Goal: Find specific fact: Find specific fact

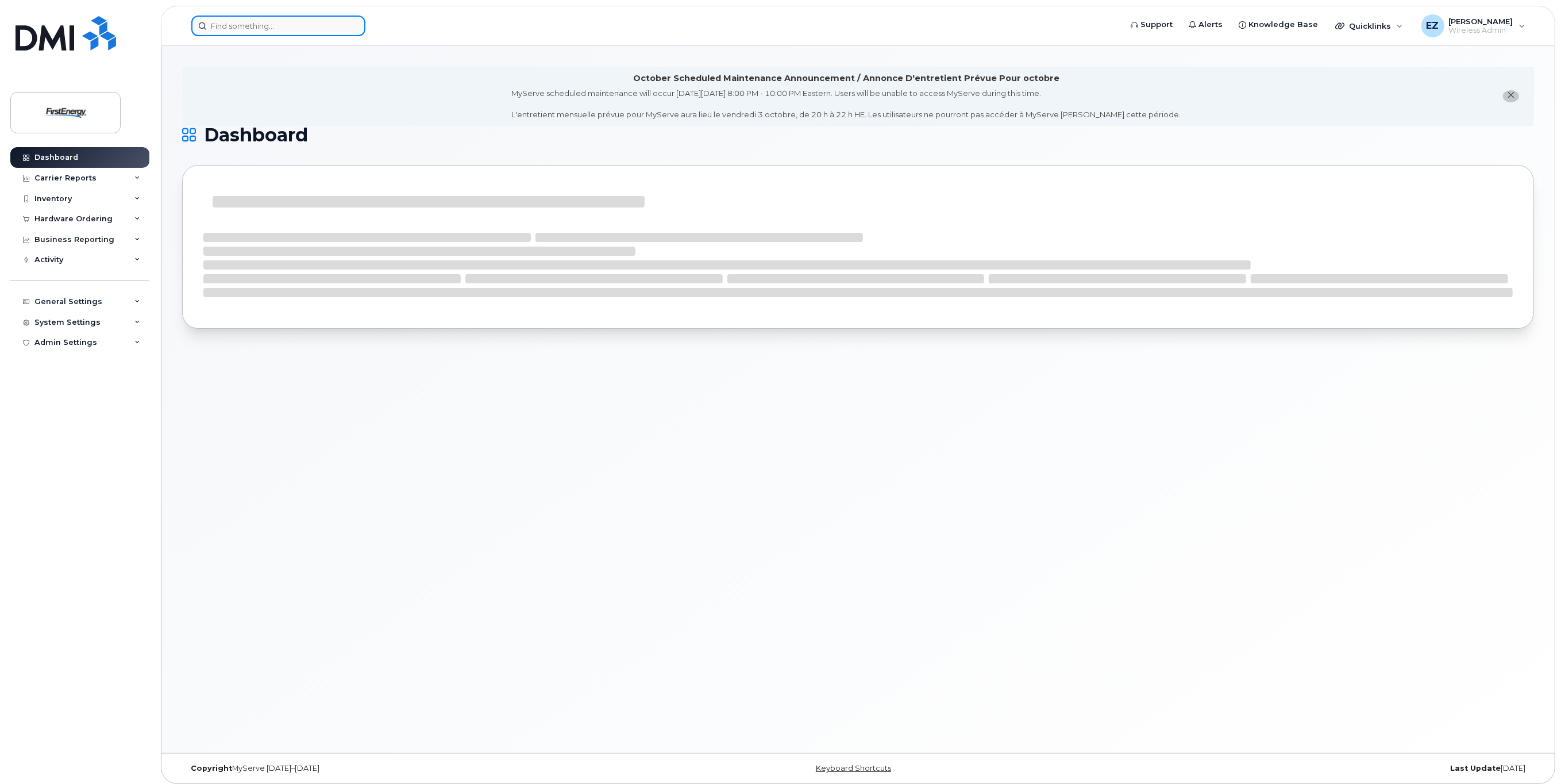
click at [265, 26] on input at bounding box center [278, 26] width 174 height 21
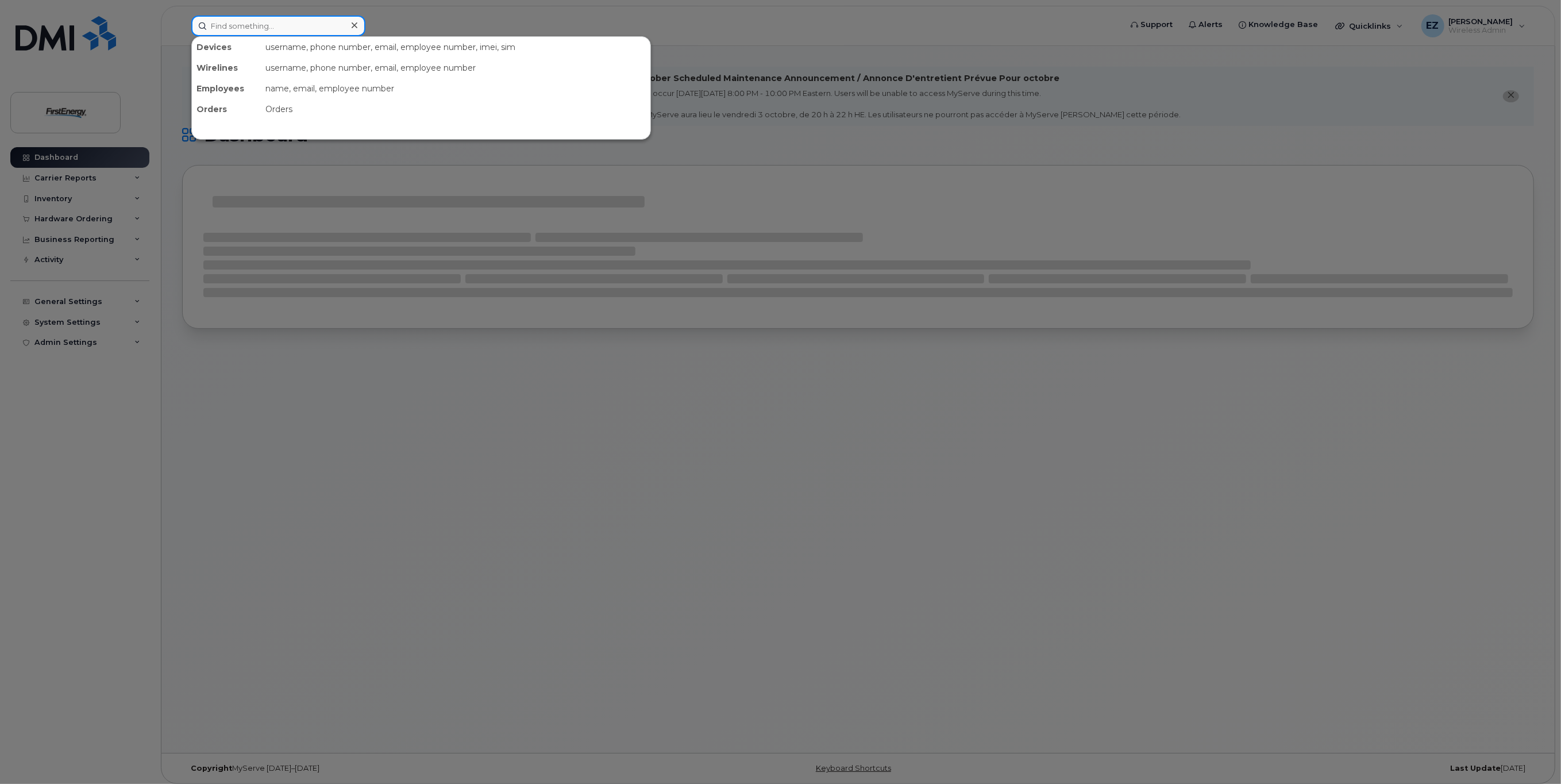
paste input "304-627-7164"
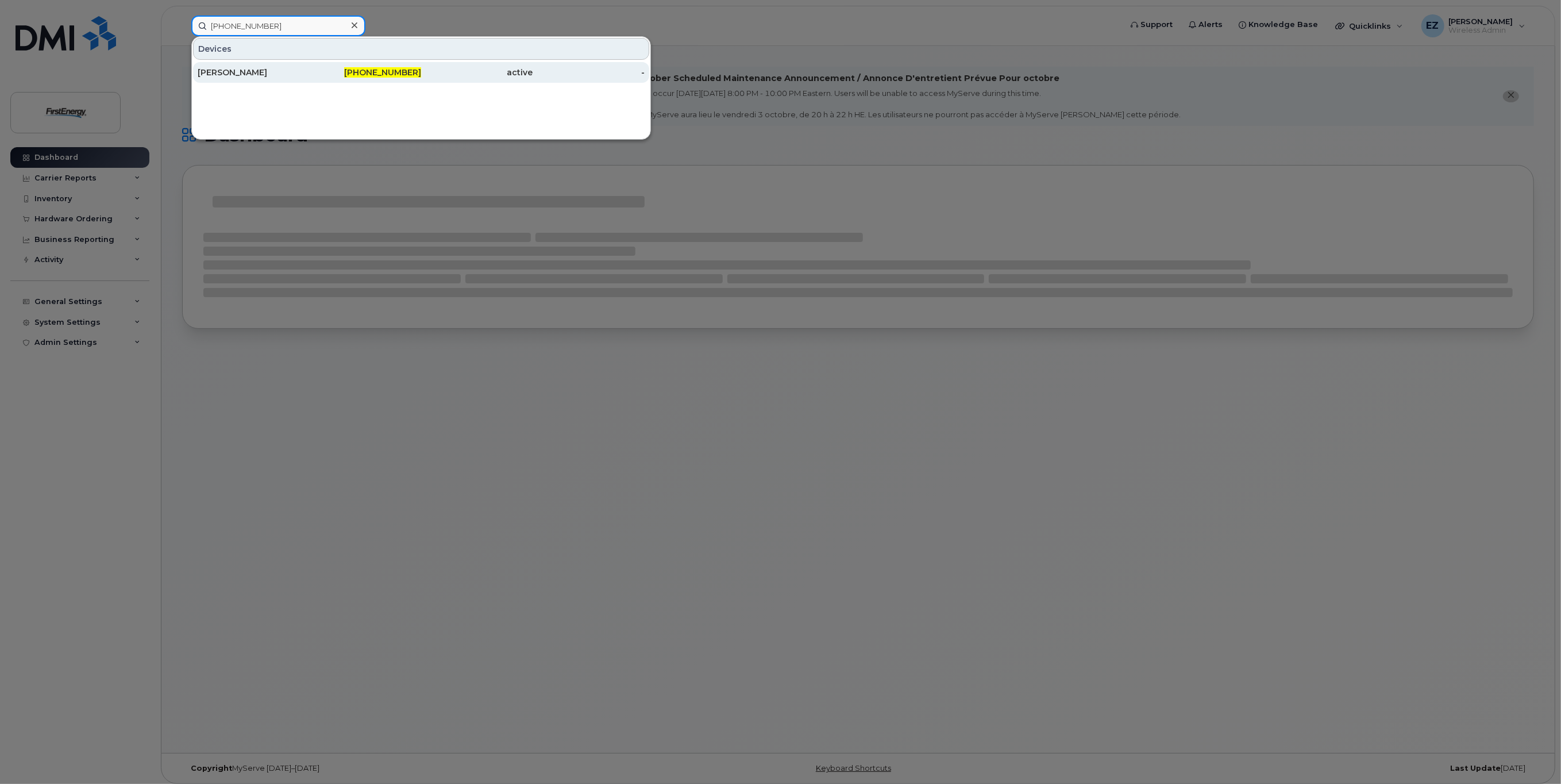
type input "304-627-7164"
click at [268, 75] on div "[PERSON_NAME]" at bounding box center [254, 73] width 112 height 12
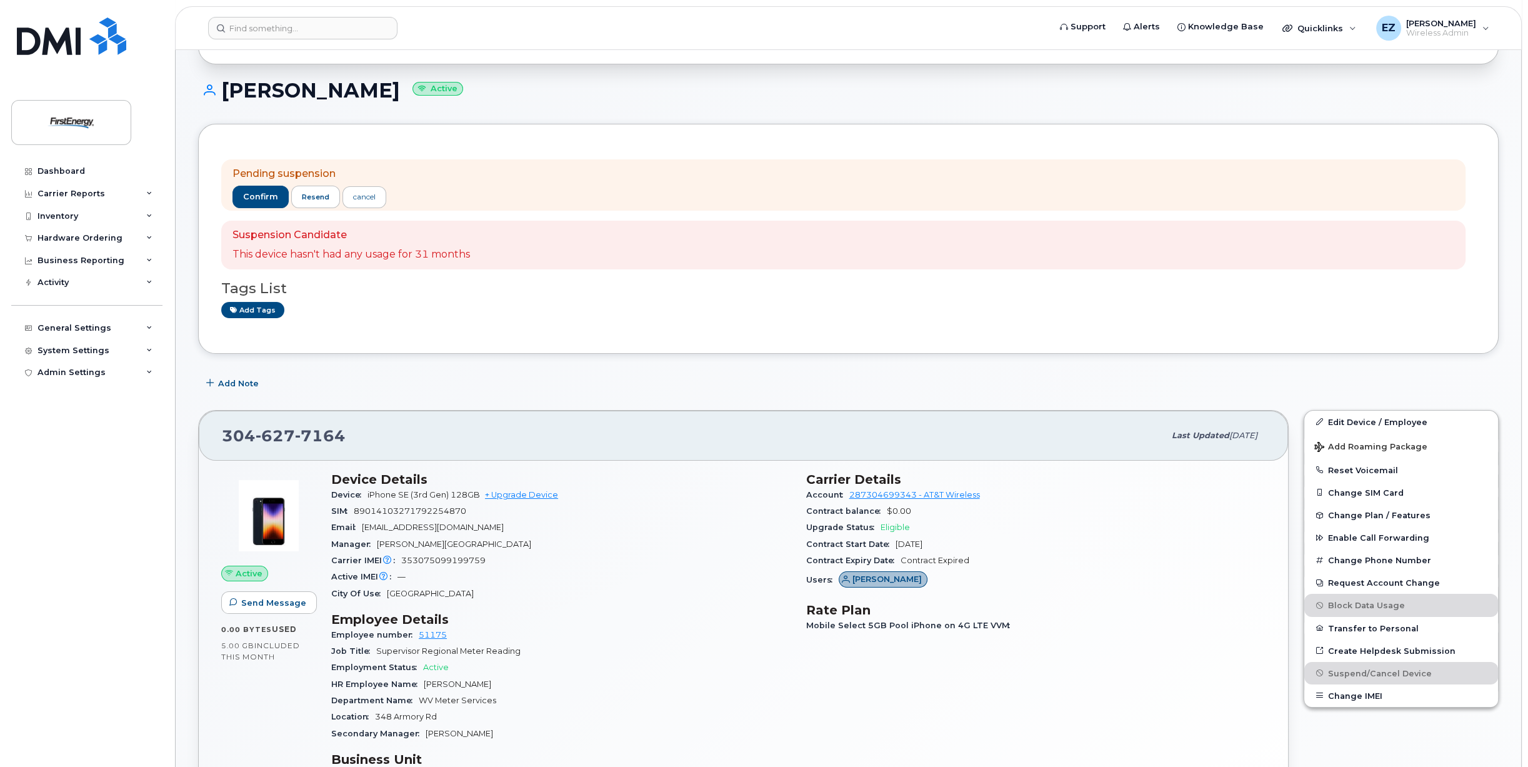
scroll to position [125, 0]
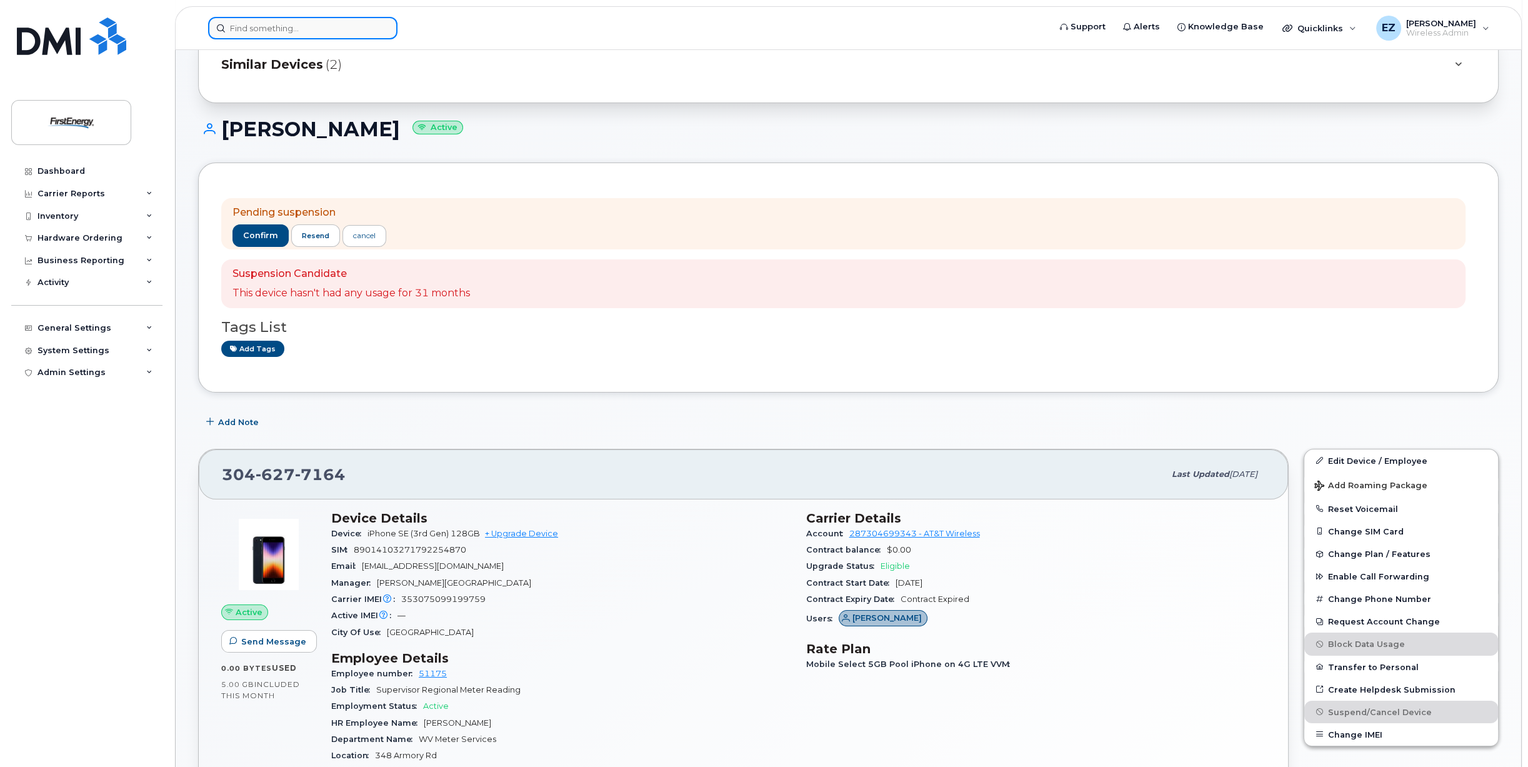
click at [283, 24] on input at bounding box center [302, 28] width 189 height 23
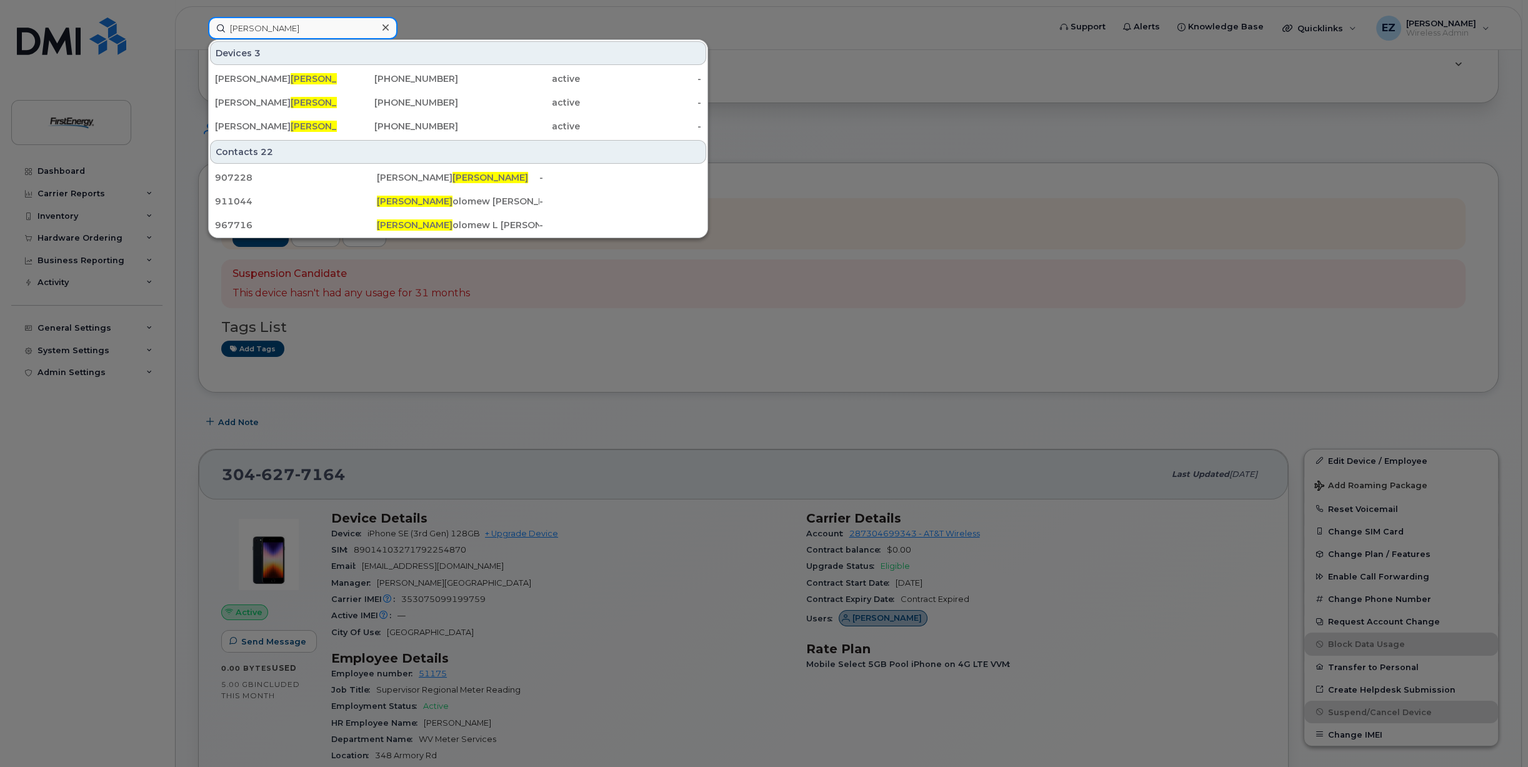
drag, startPoint x: 269, startPoint y: 30, endPoint x: 190, endPoint y: 25, distance: 78.9
click at [198, 25] on div "Barth Devices 3 Mitchel L Eisen barth 304-669-3230 active - JOHN S BARTH OLOW 3…" at bounding box center [624, 28] width 853 height 23
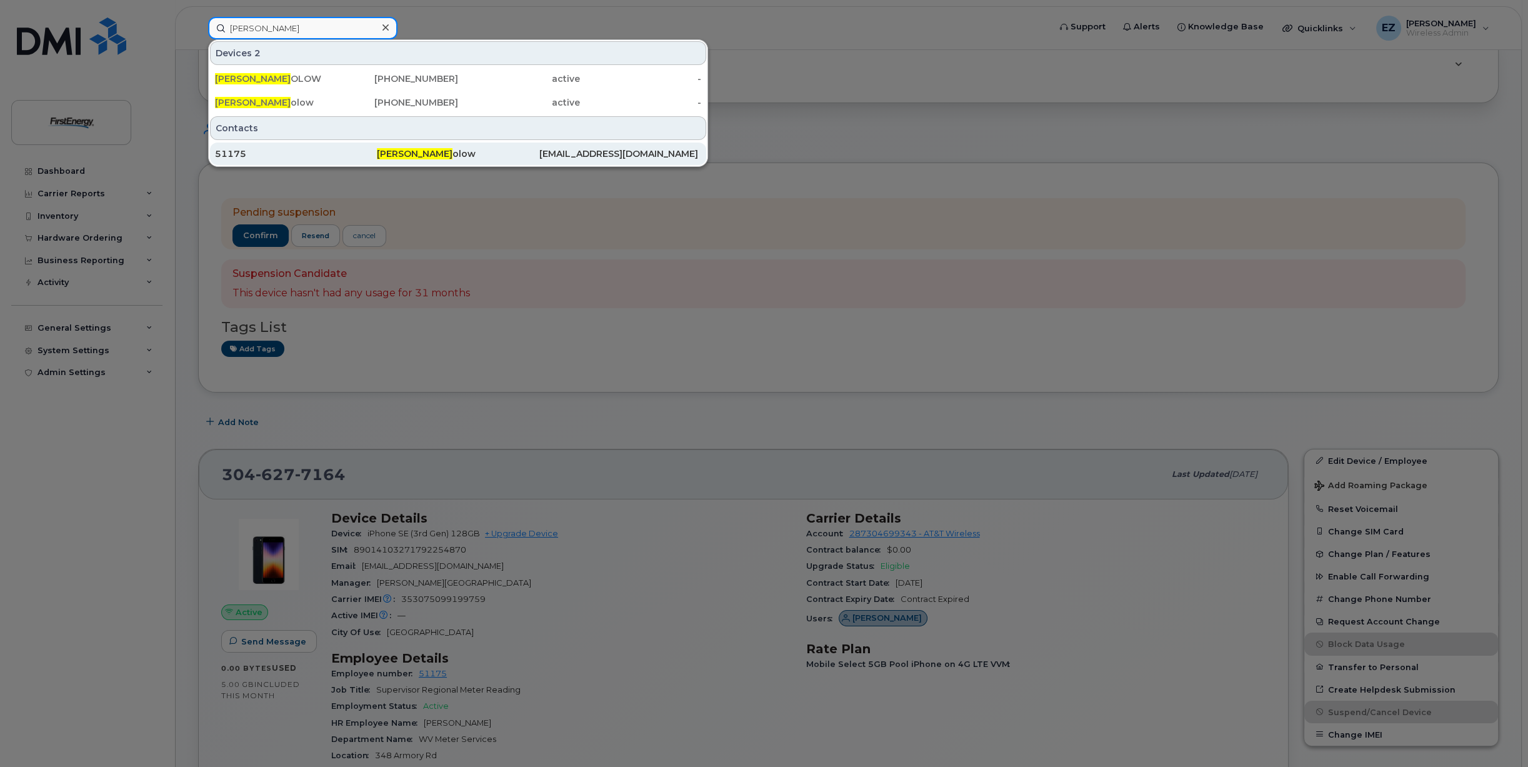
type input "John s barth"
click at [271, 152] on div "51175" at bounding box center [296, 154] width 162 height 13
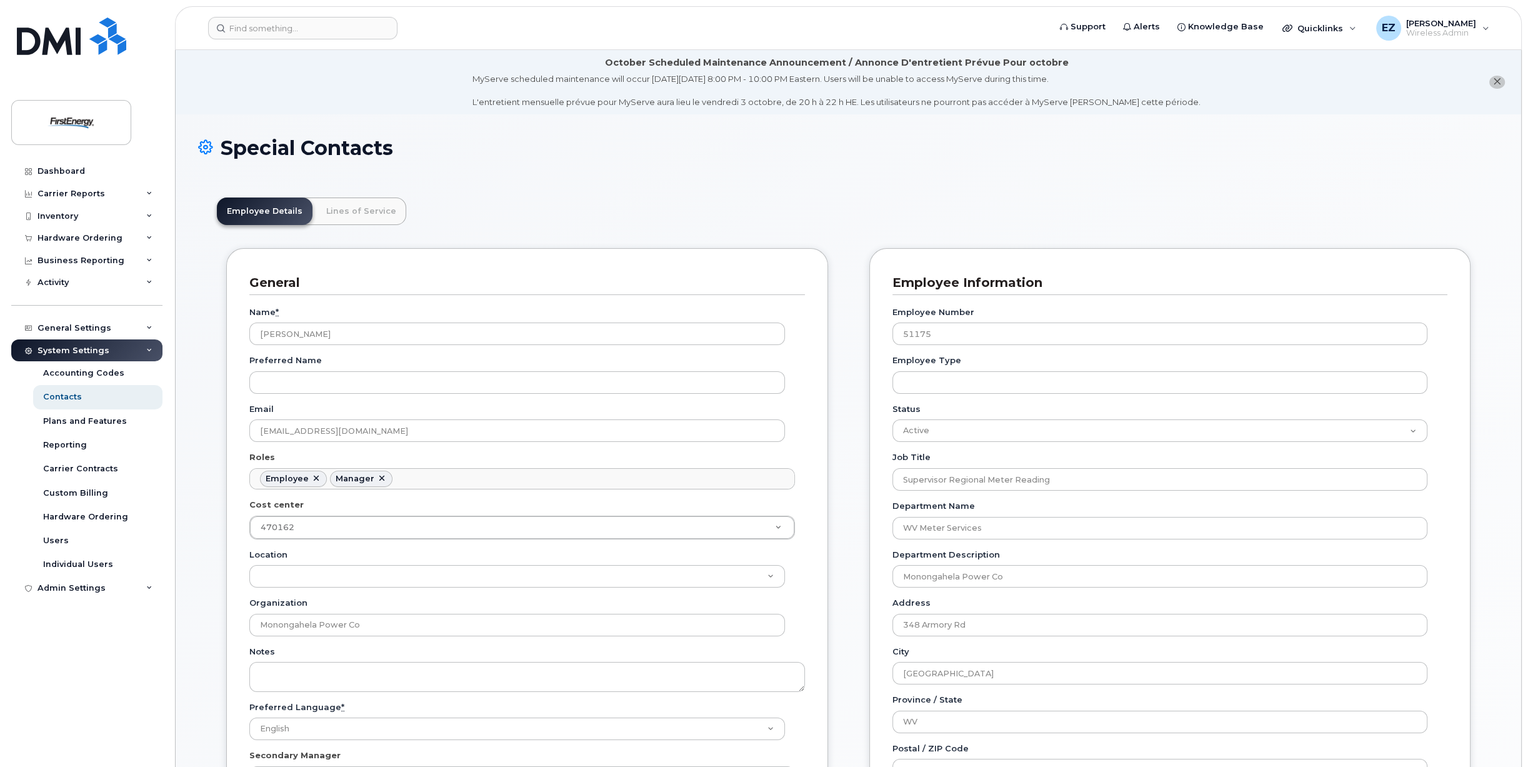
scroll to position [38, 0]
click at [351, 209] on link "Lines of Service" at bounding box center [361, 212] width 90 height 28
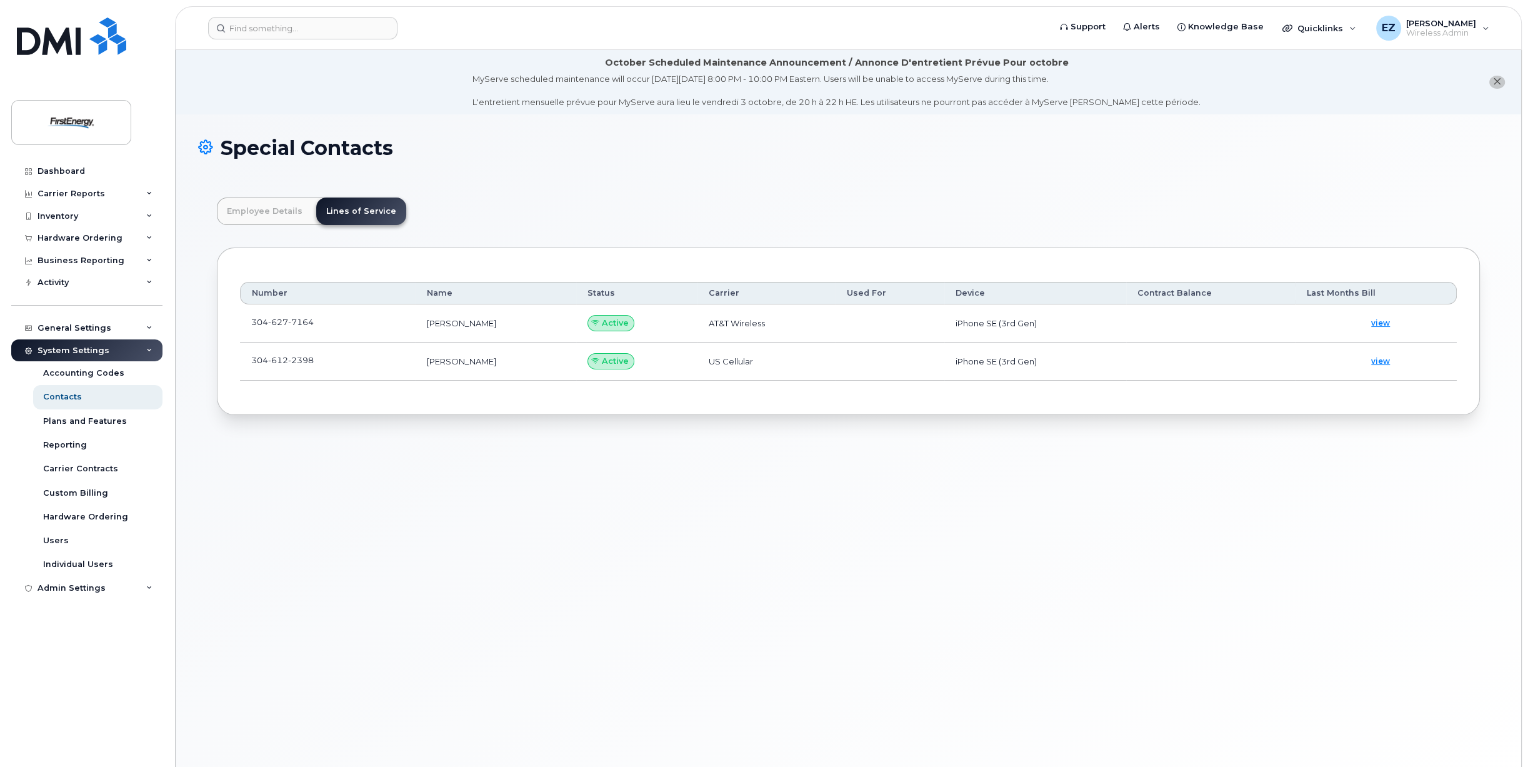
click at [330, 358] on td "[PHONE_NUMBER]" at bounding box center [327, 362] width 175 height 38
click at [314, 360] on link at bounding box center [321, 360] width 15 height 10
click at [316, 319] on link at bounding box center [321, 322] width 15 height 10
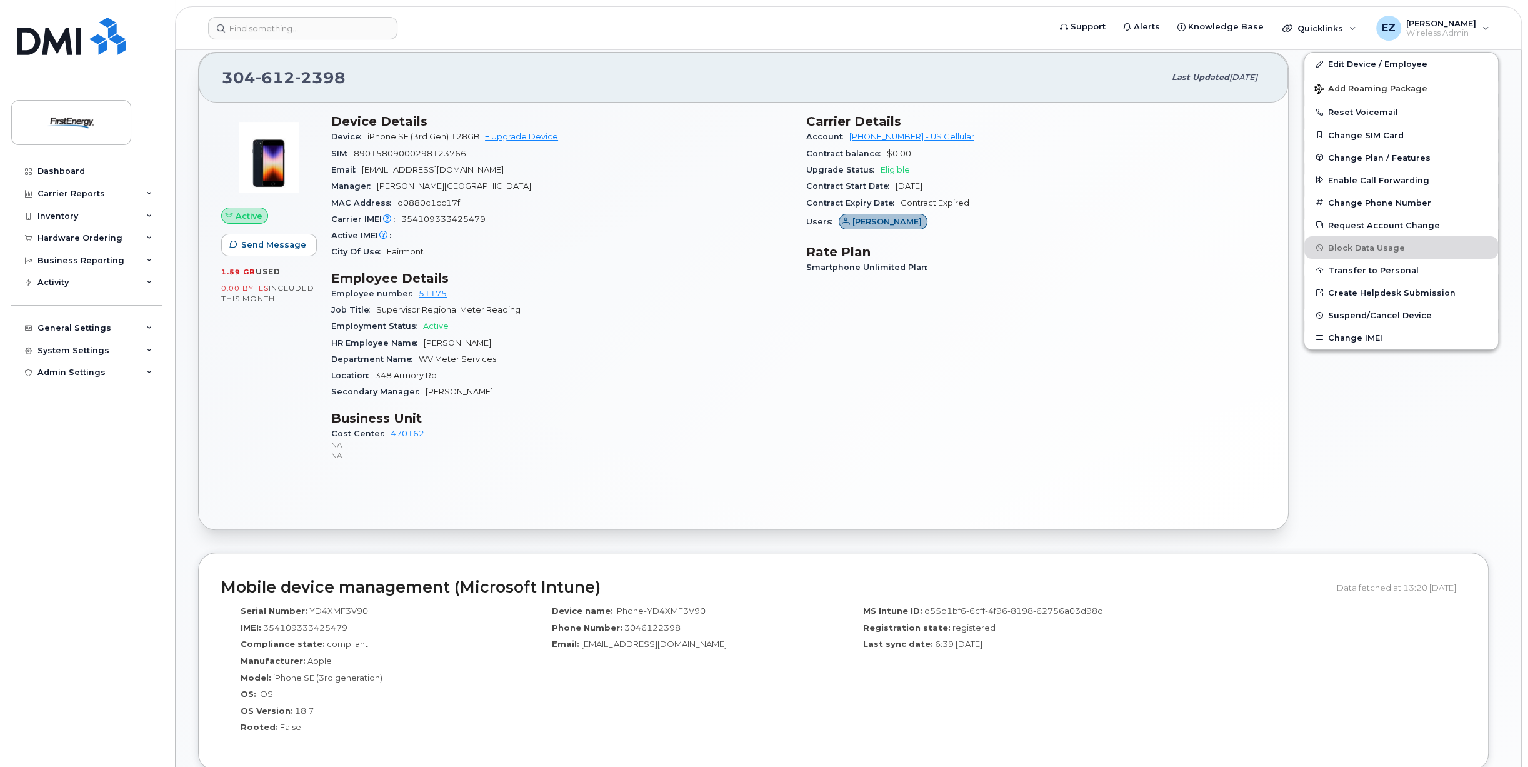
scroll to position [125, 0]
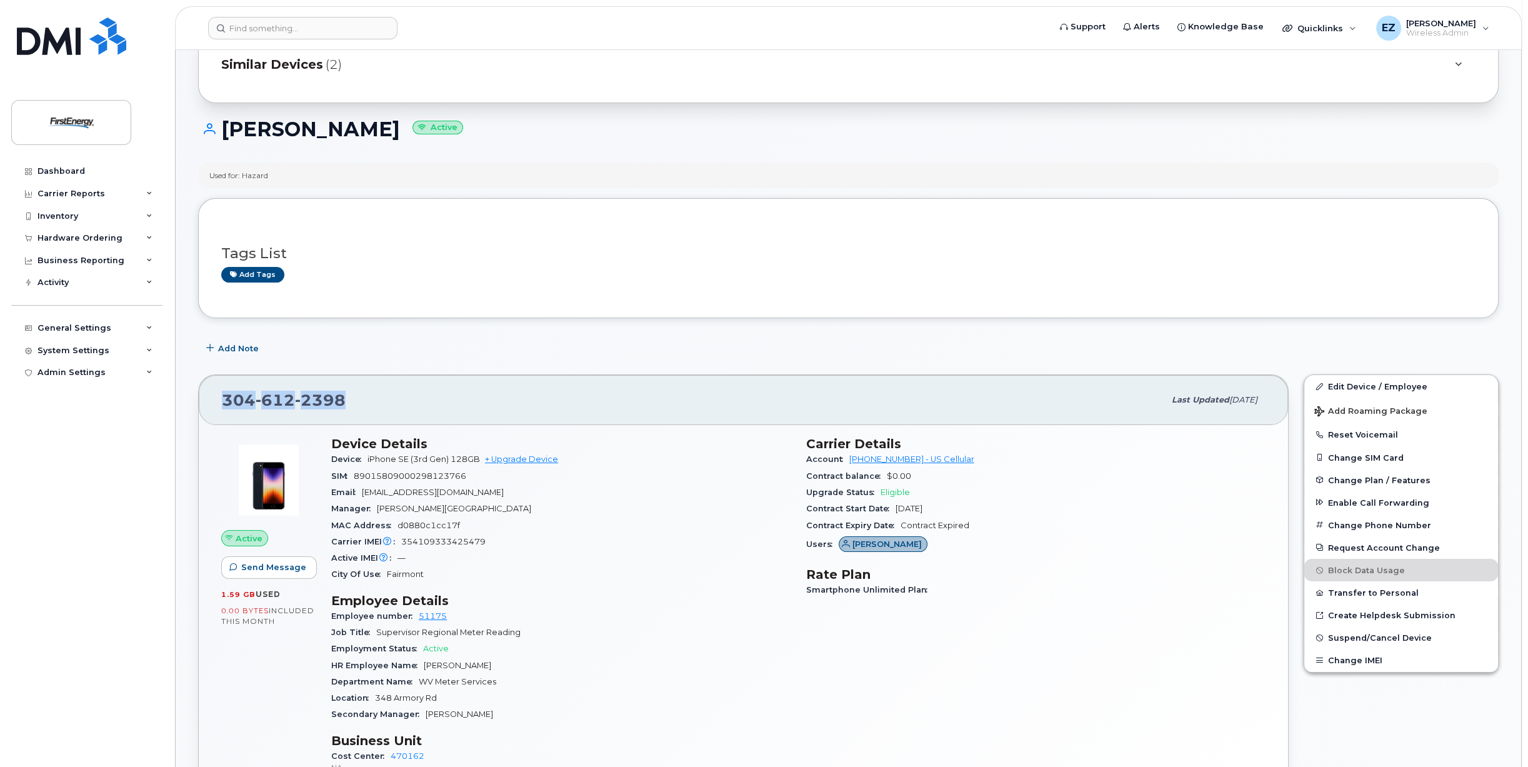
drag, startPoint x: 360, startPoint y: 400, endPoint x: 224, endPoint y: 401, distance: 136.3
click at [224, 401] on div "304 612 2398" at bounding box center [693, 400] width 943 height 26
copy span "304 612 2398"
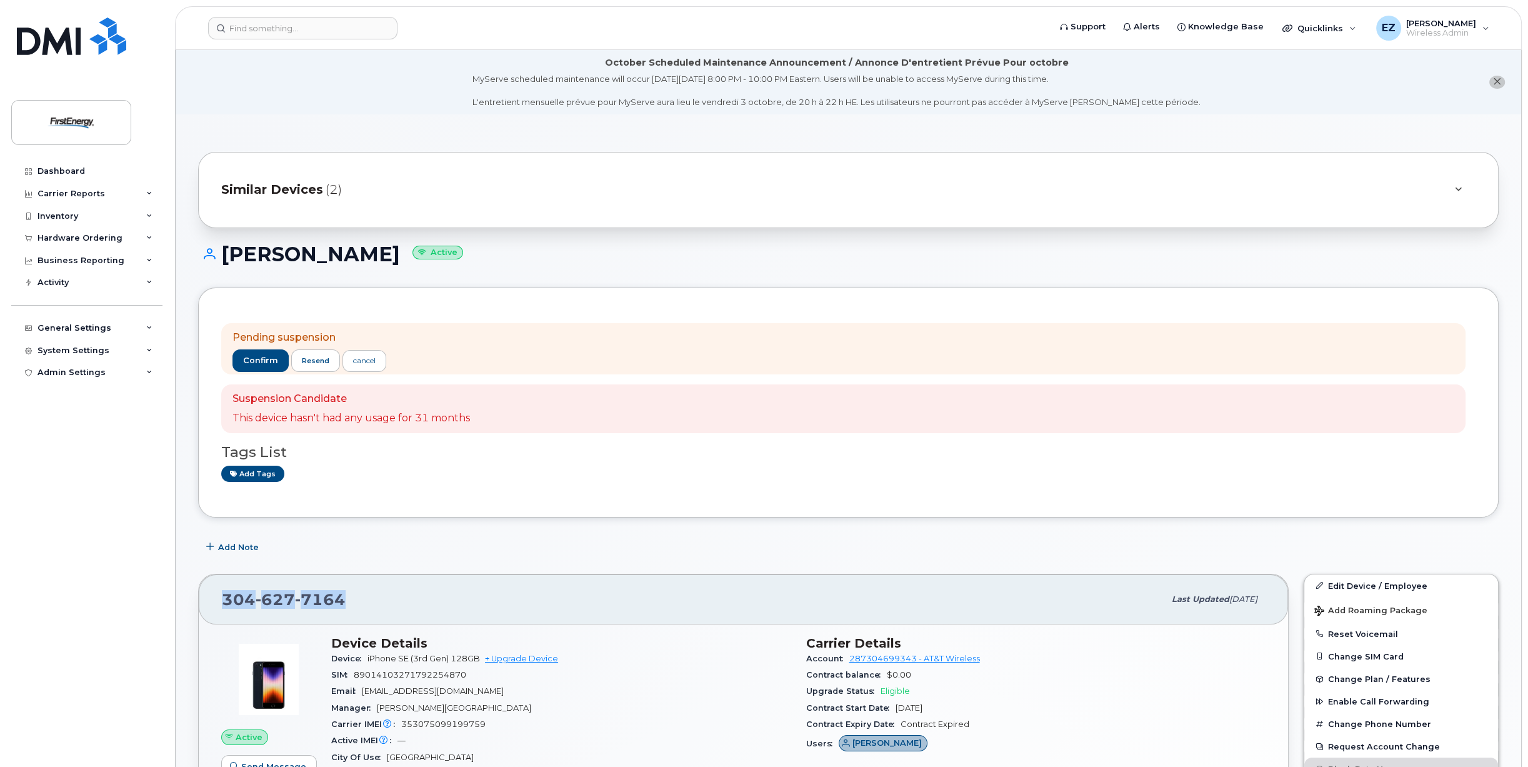
drag, startPoint x: 349, startPoint y: 596, endPoint x: 221, endPoint y: 598, distance: 128.2
click at [221, 598] on div "[PHONE_NUMBER] Last updated [DATE]" at bounding box center [744, 599] width 1090 height 50
